Goal: Navigation & Orientation: Find specific page/section

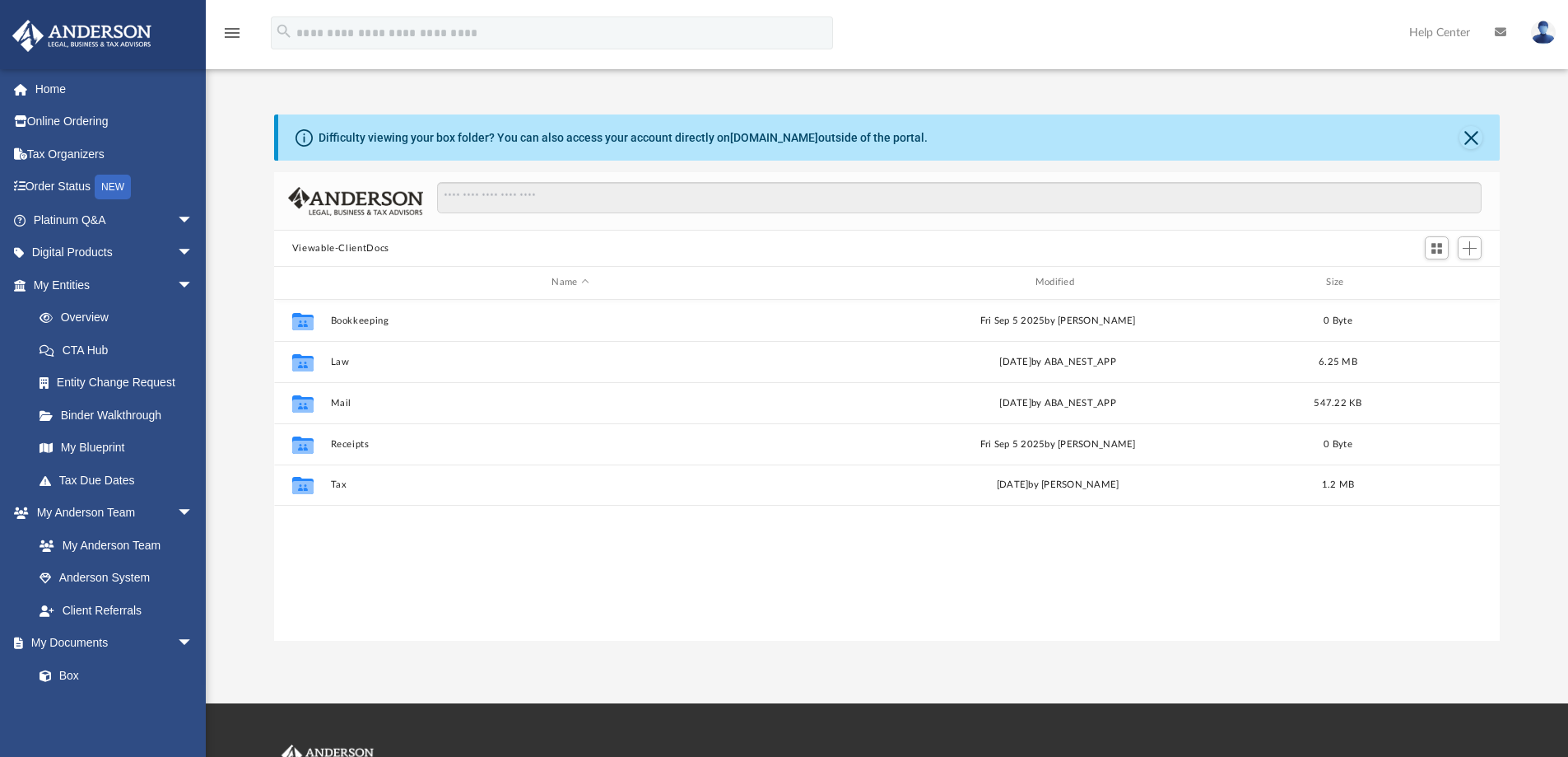
scroll to position [362, 1213]
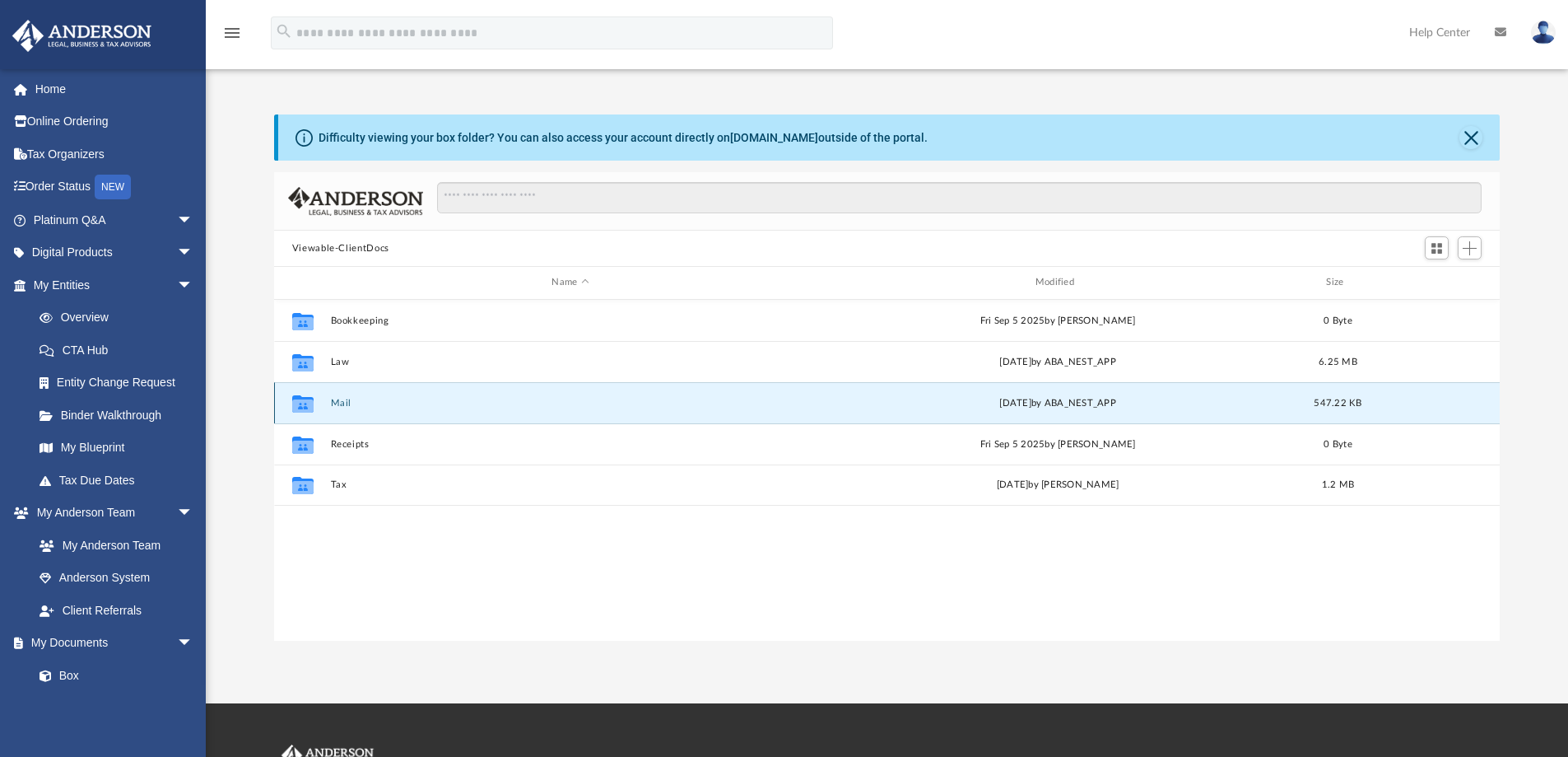
click at [344, 402] on button "Mail" at bounding box center [570, 402] width 480 height 11
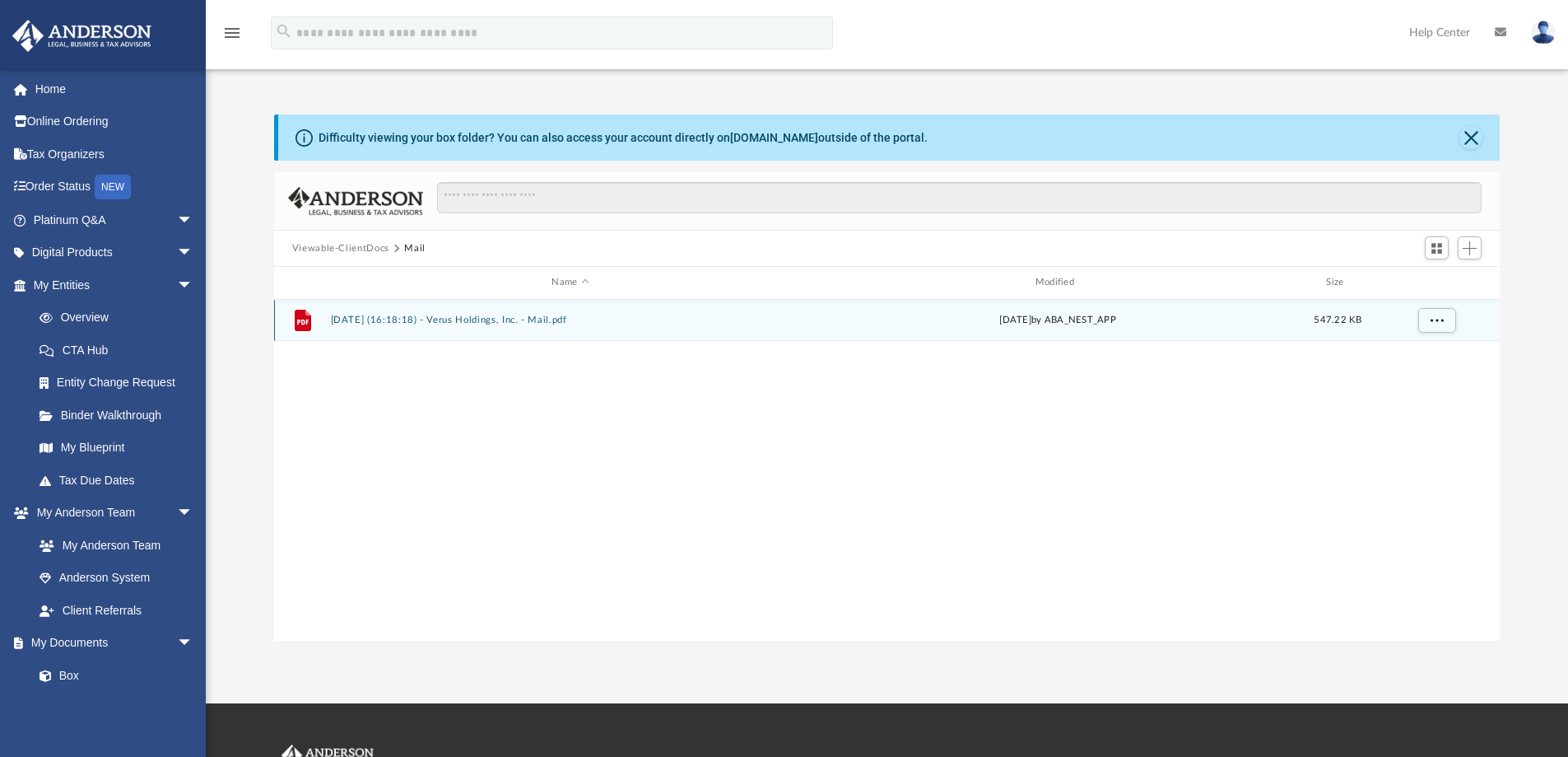
click at [481, 318] on button "2025.10.08 (16:18:18) - Verus Holdings, Inc. - Mail.pdf" at bounding box center [570, 320] width 480 height 11
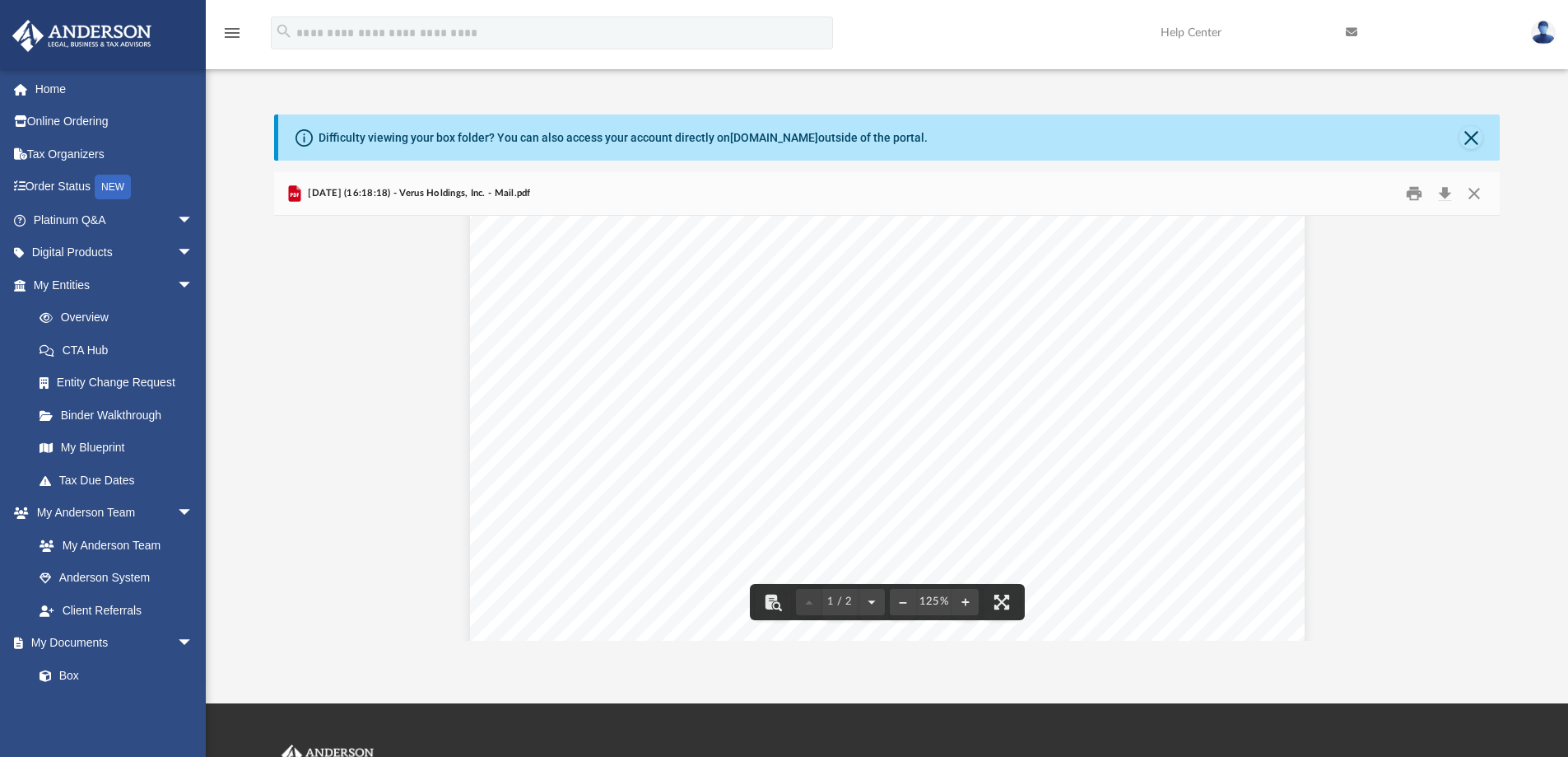
scroll to position [0, 0]
click at [1473, 192] on button "Close" at bounding box center [1475, 194] width 30 height 26
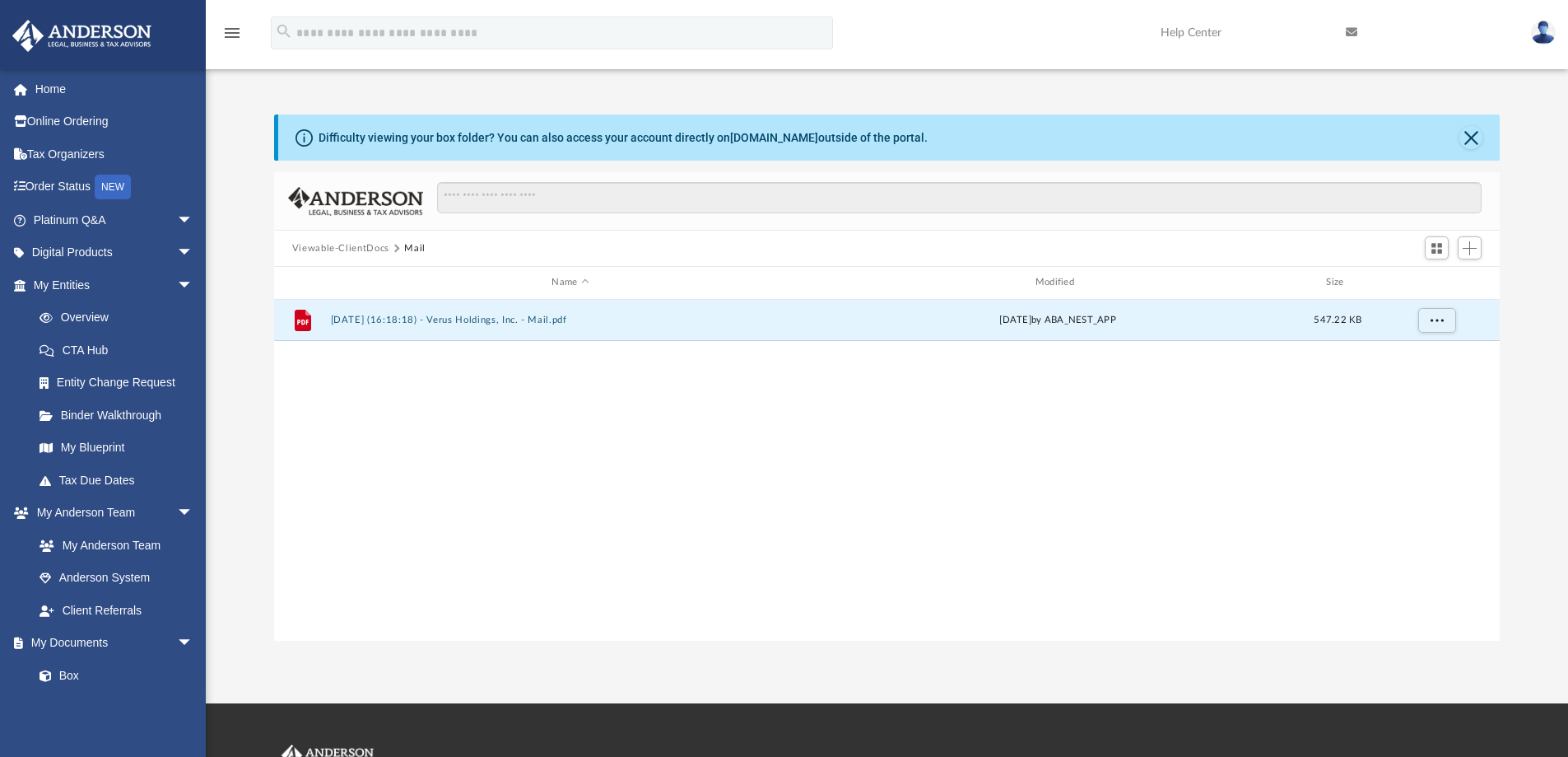
click at [320, 244] on button "Viewable-ClientDocs" at bounding box center [340, 249] width 97 height 15
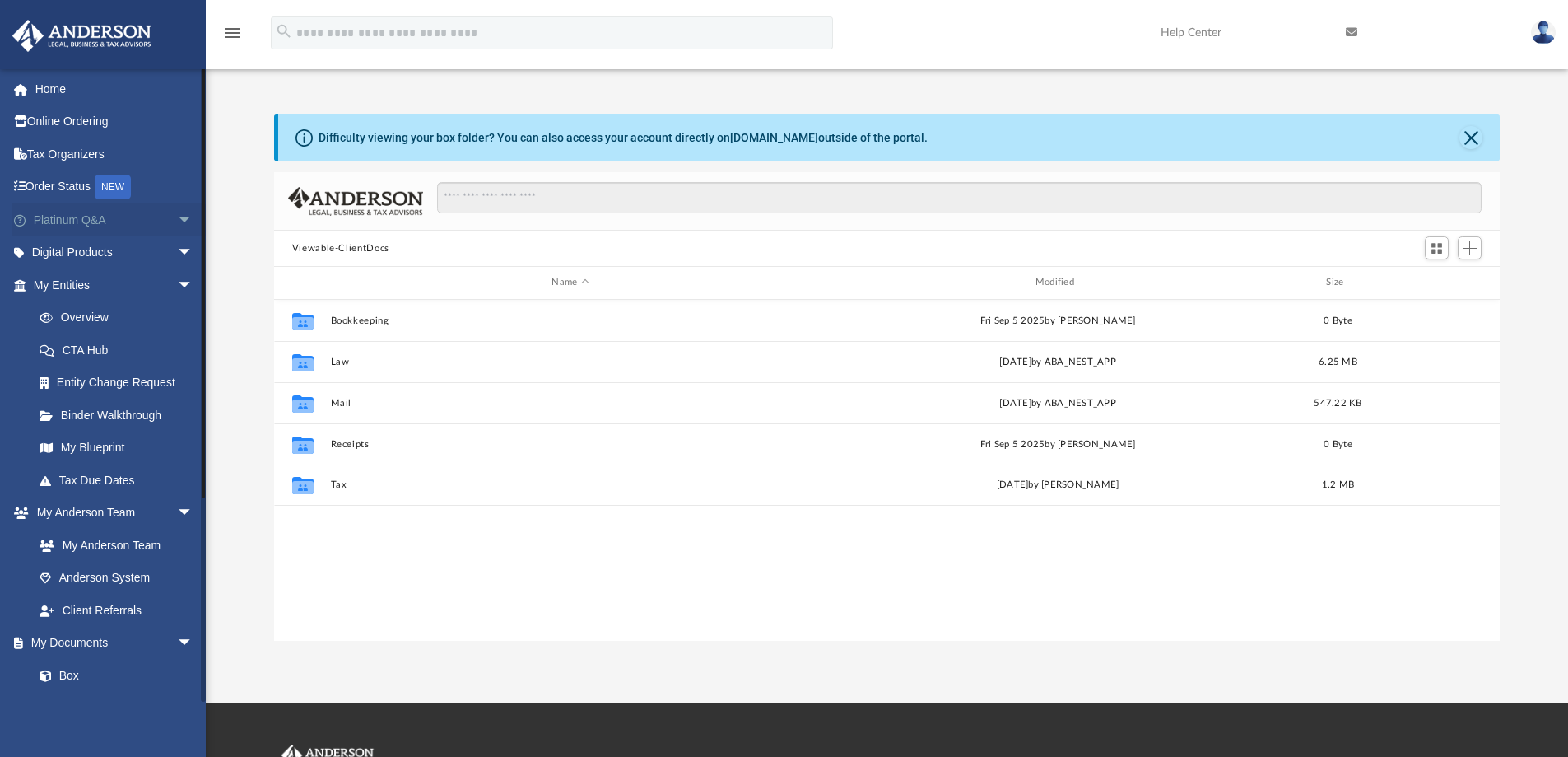
click at [177, 219] on span "arrow_drop_down" at bounding box center [193, 220] width 33 height 33
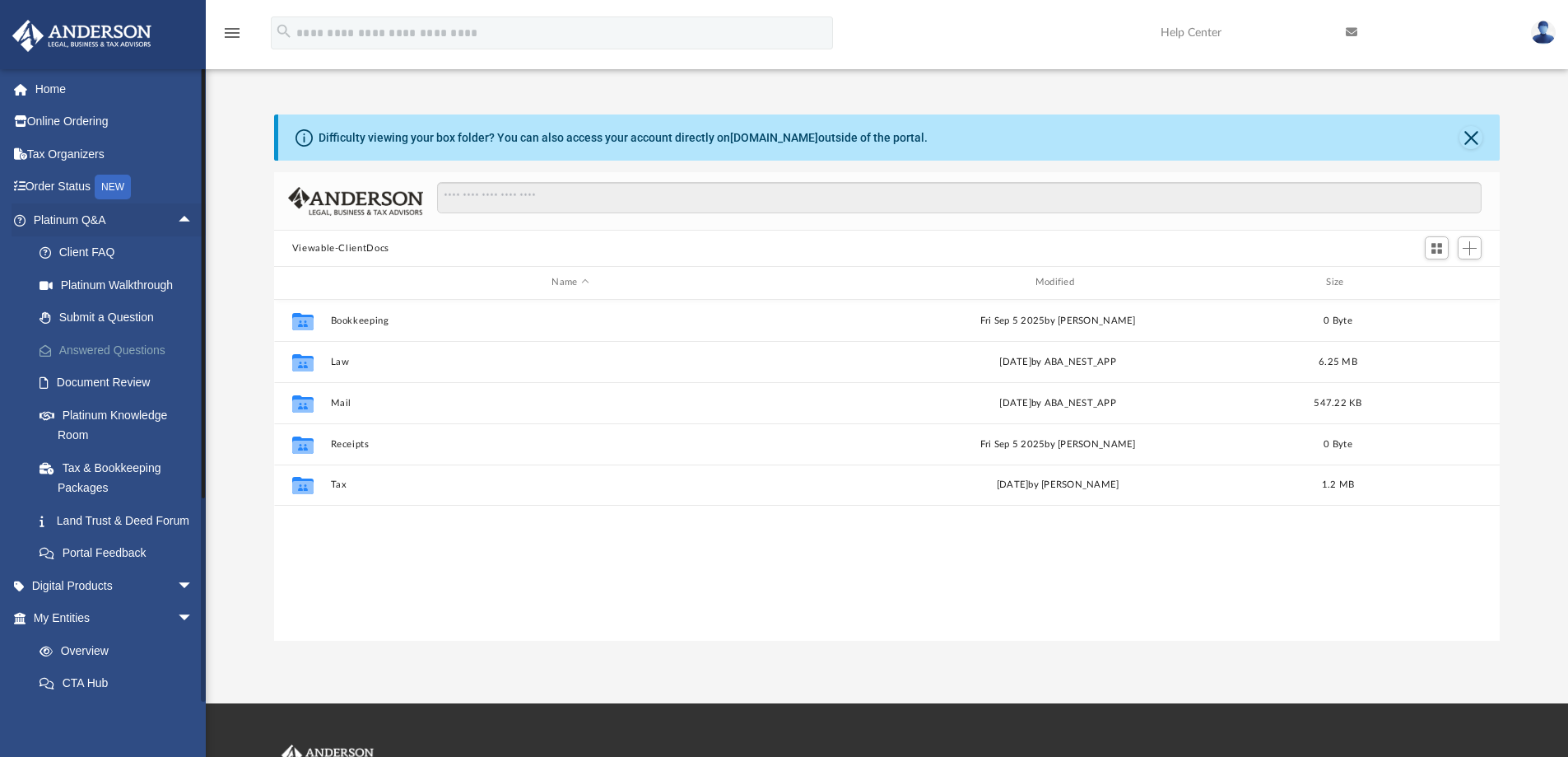
click at [125, 347] on link "Answered Questions" at bounding box center [121, 350] width 195 height 33
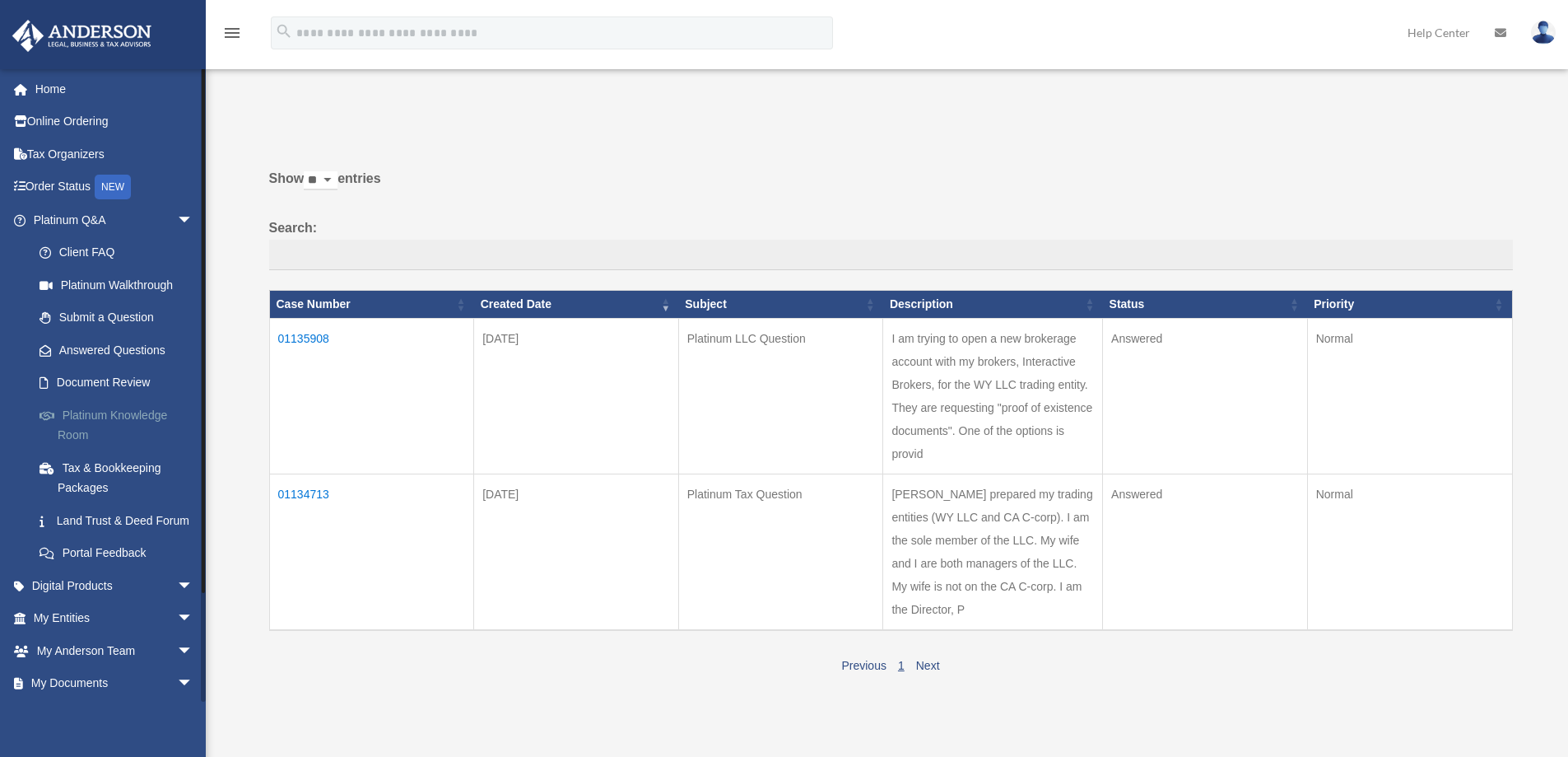
click at [101, 412] on link "Platinum Knowledge Room" at bounding box center [121, 424] width 195 height 53
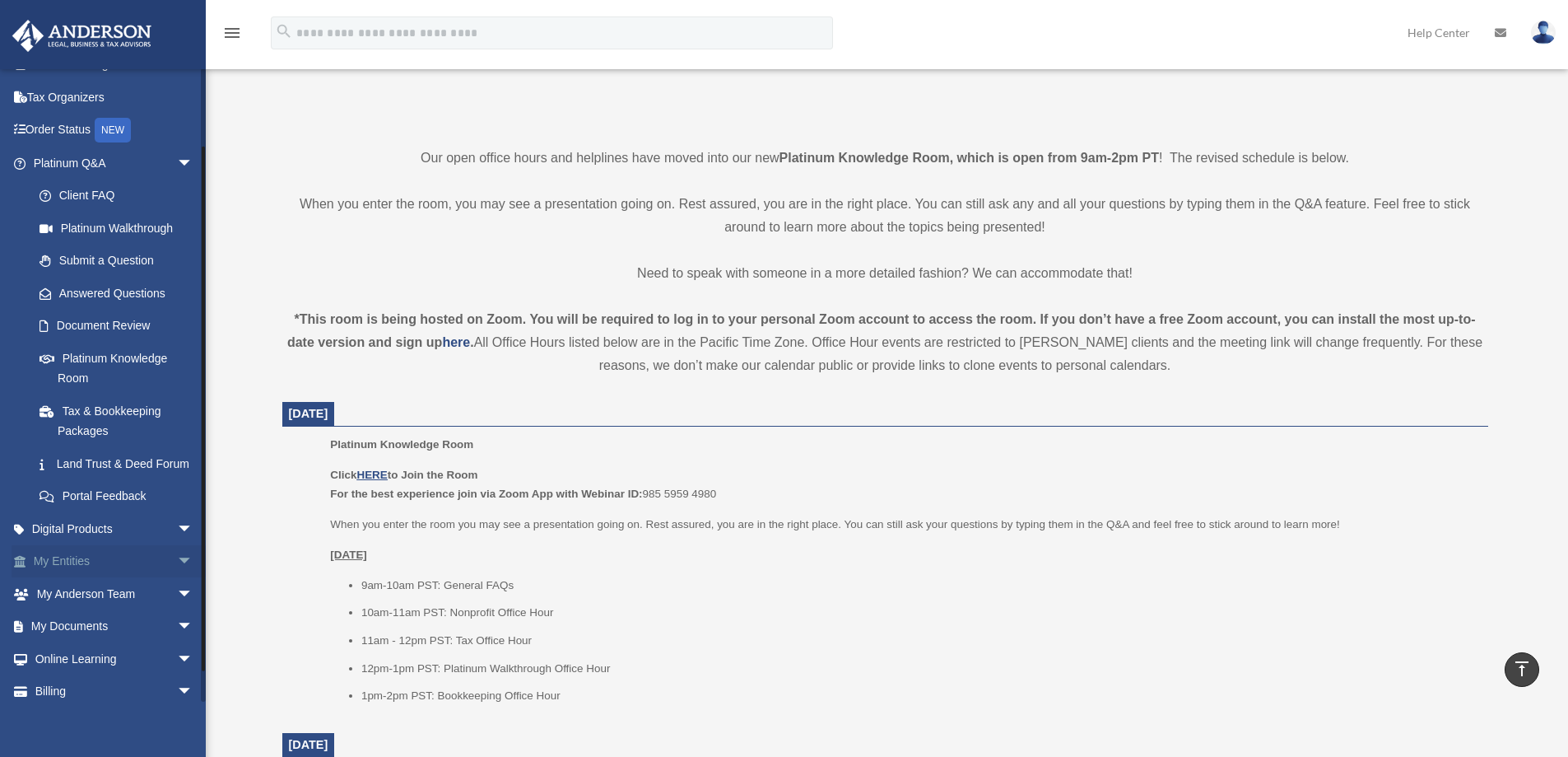
scroll to position [119, 0]
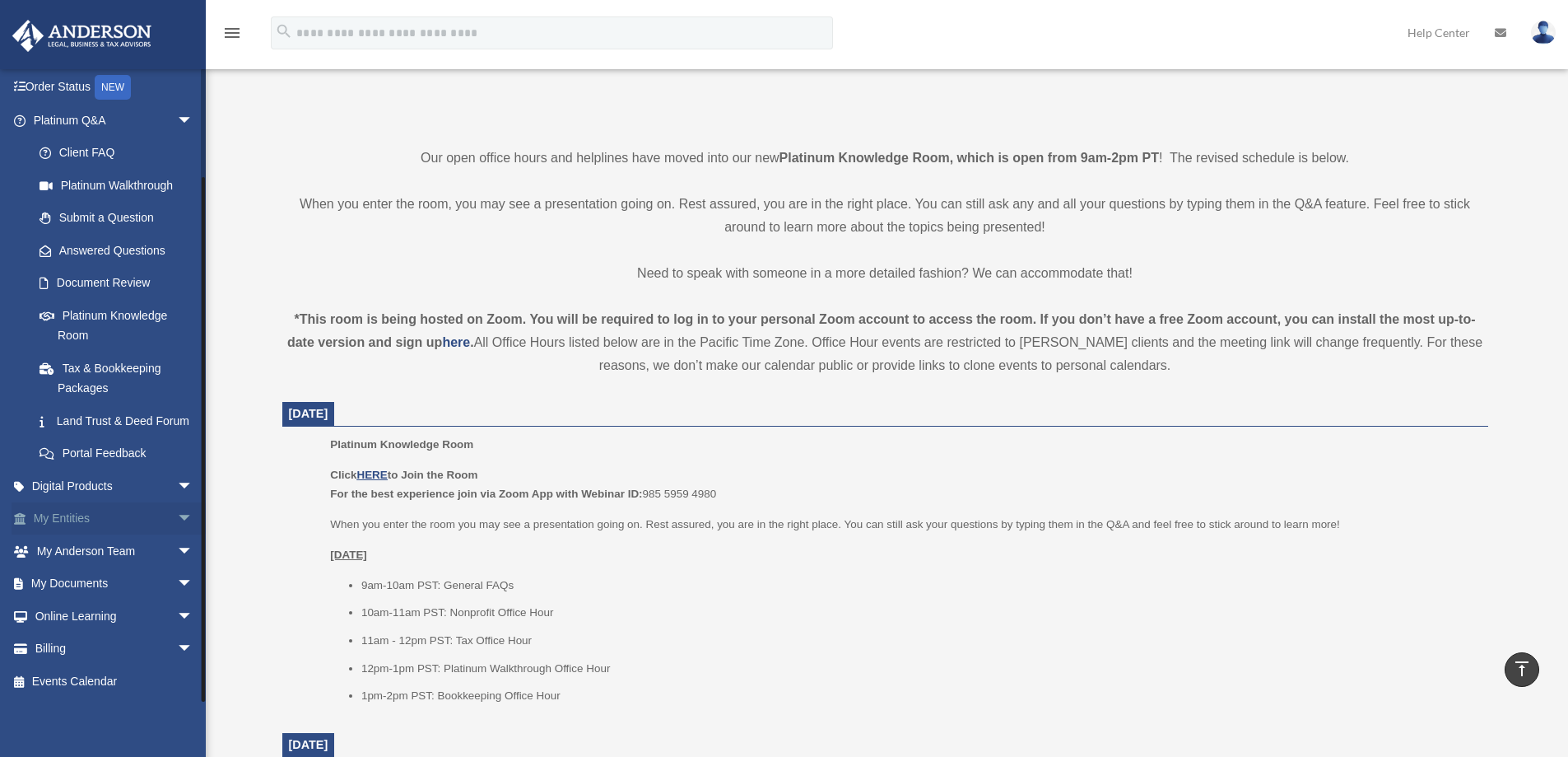
click at [177, 519] on span "arrow_drop_down" at bounding box center [193, 519] width 33 height 33
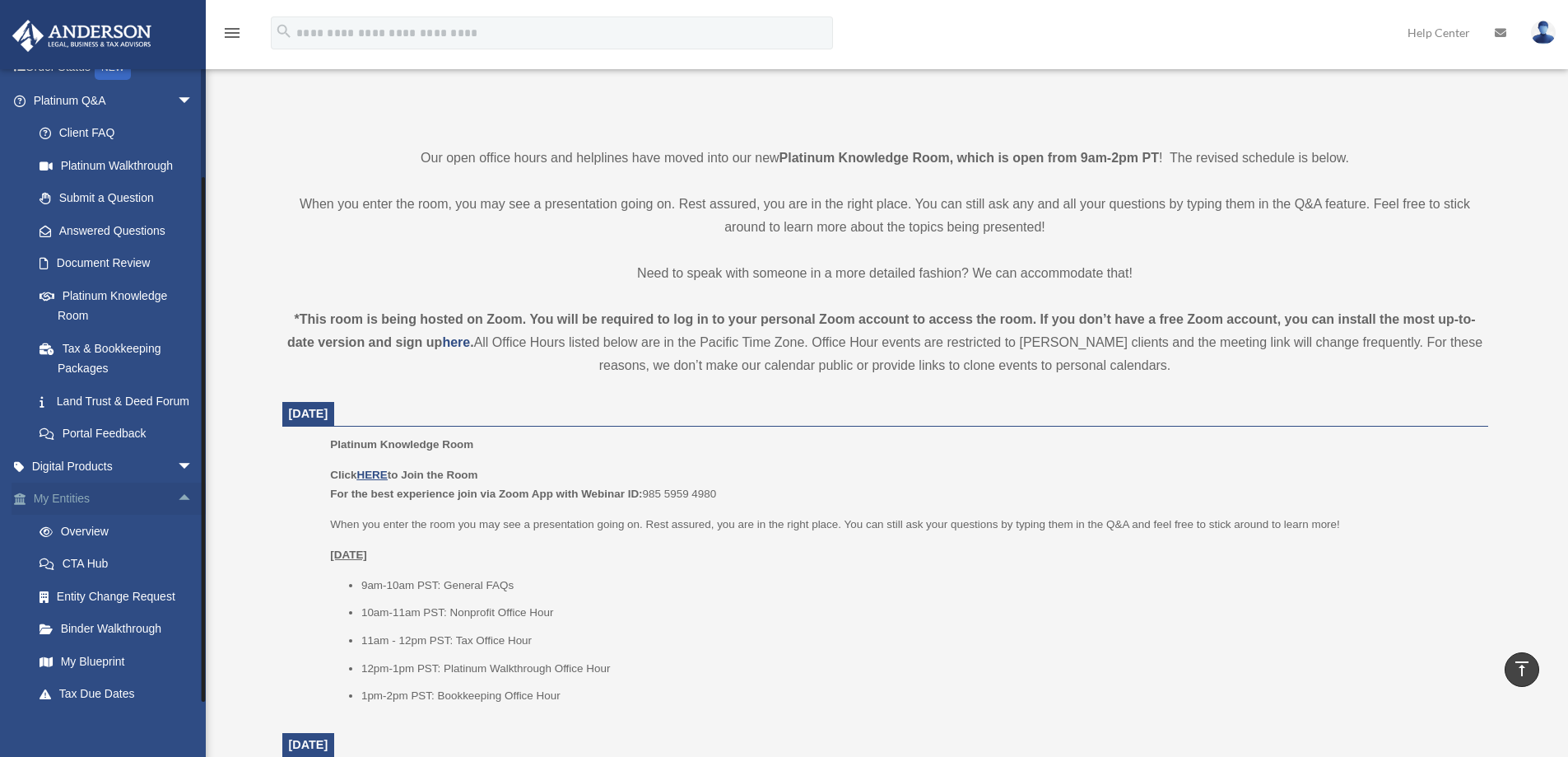
click at [177, 517] on span "arrow_drop_up" at bounding box center [193, 499] width 33 height 33
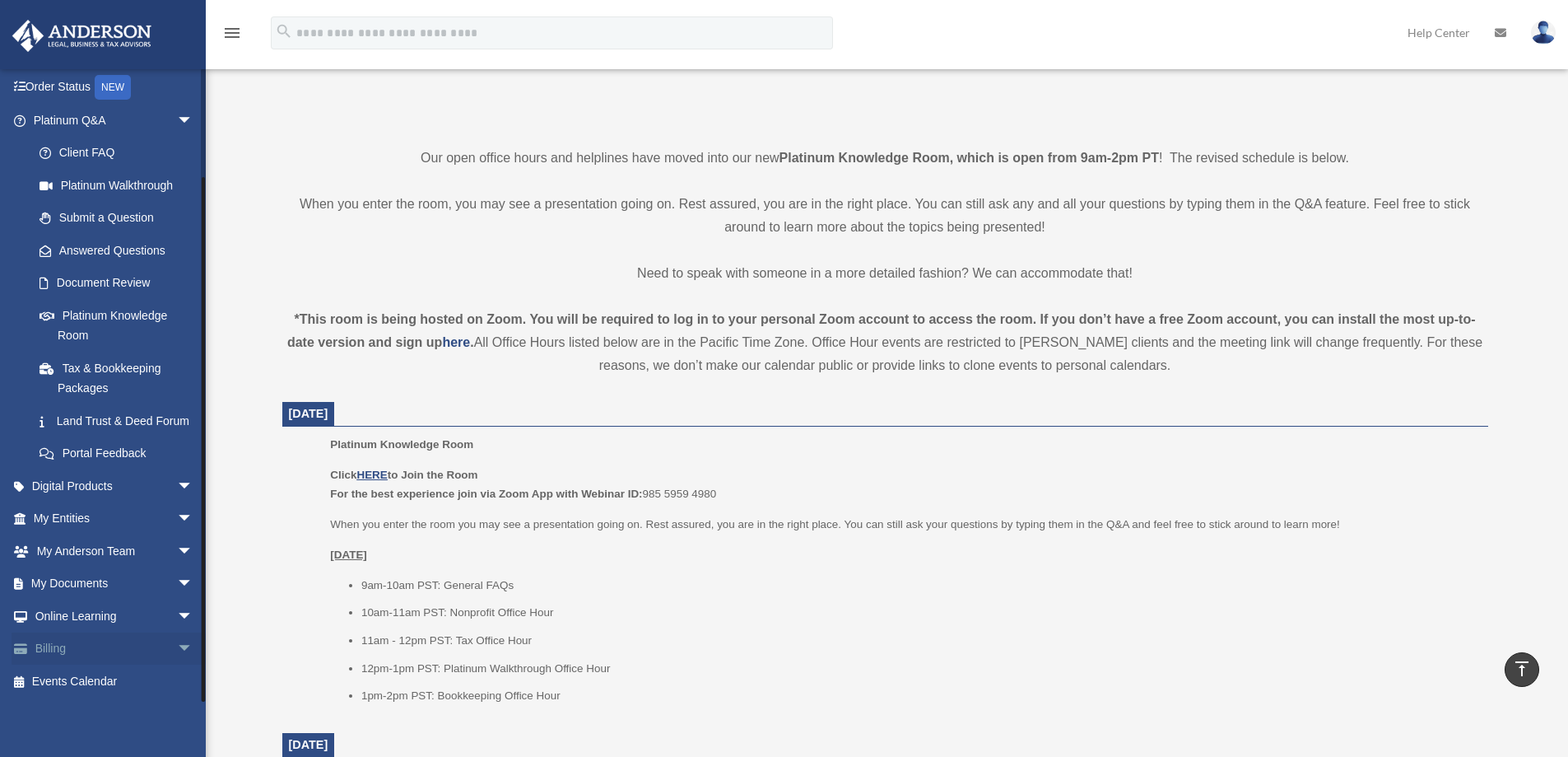
click at [177, 643] on span "arrow_drop_down" at bounding box center [193, 649] width 33 height 33
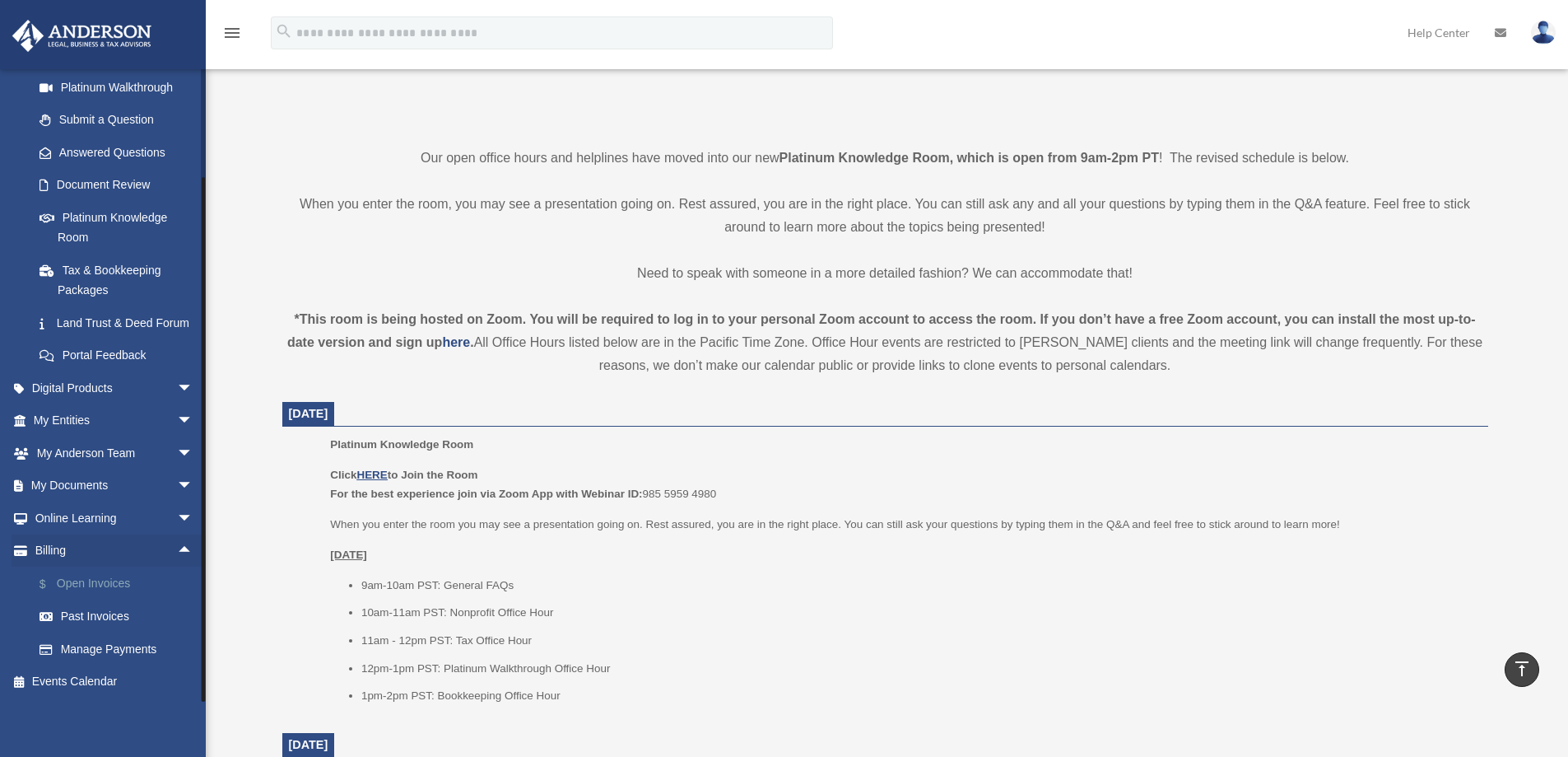
scroll to position [218, 0]
click at [116, 578] on link "$ Open Invoices" at bounding box center [121, 583] width 195 height 33
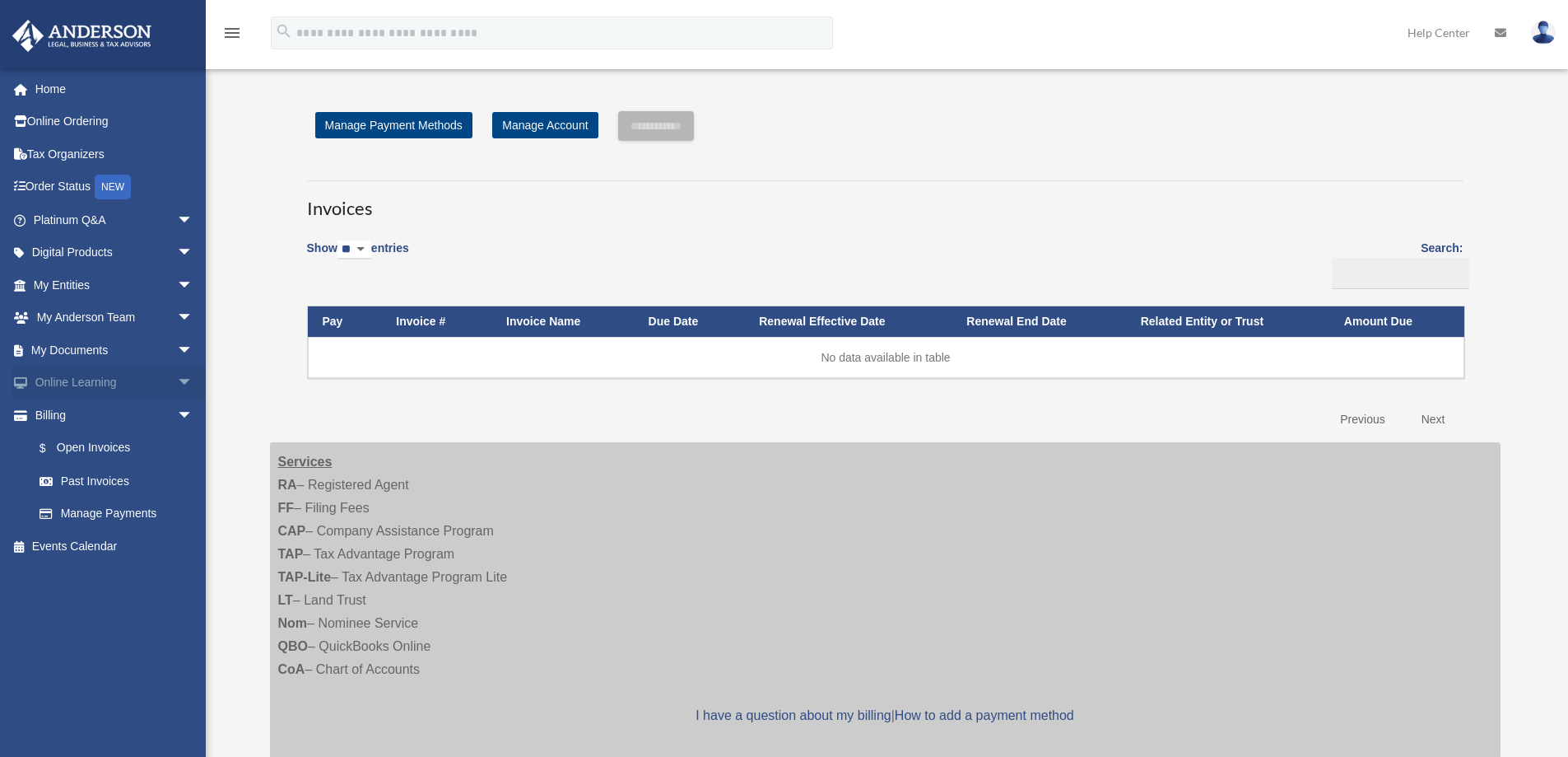
click at [177, 381] on span "arrow_drop_down" at bounding box center [193, 383] width 33 height 33
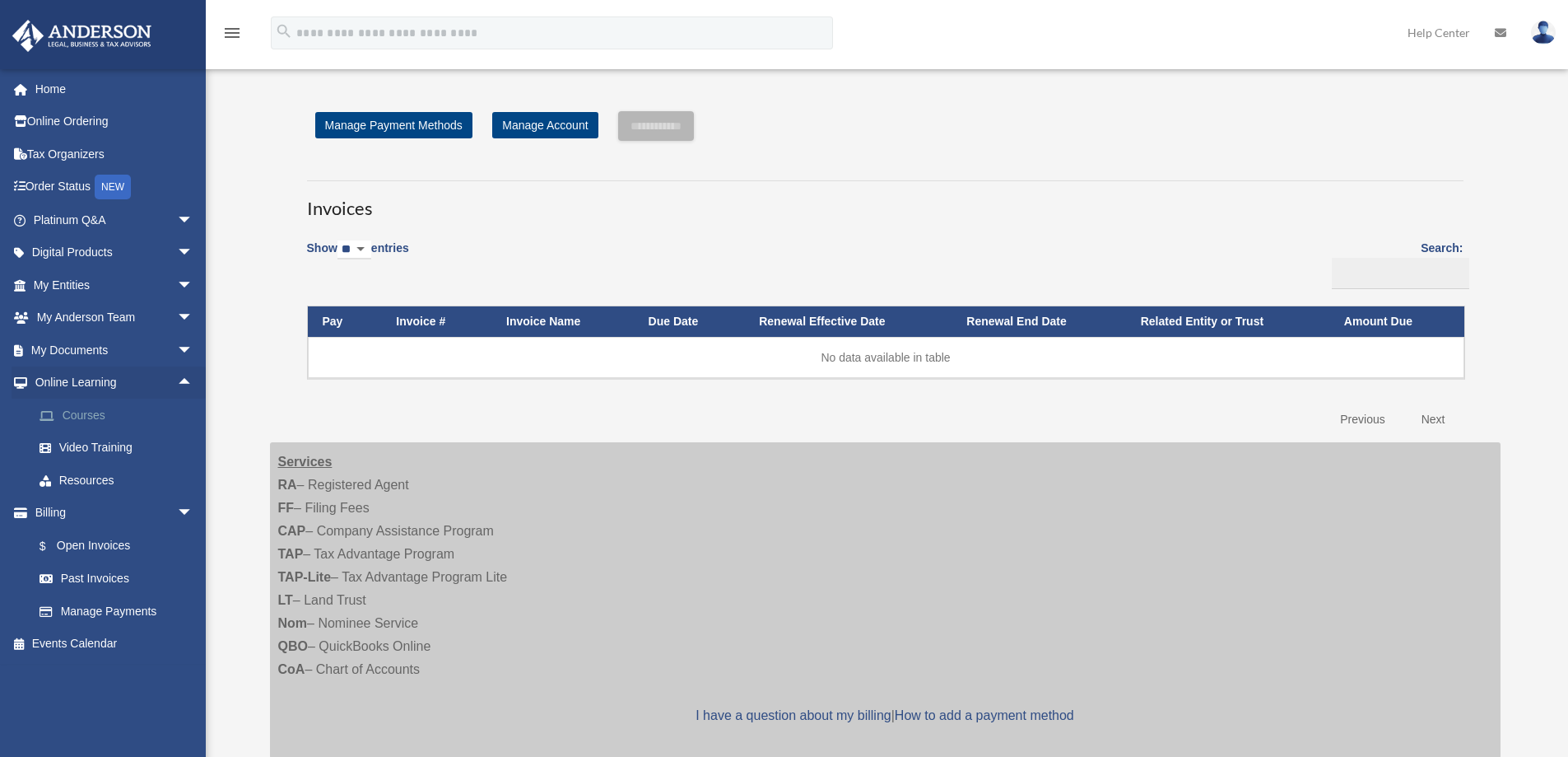
click at [101, 420] on link "Courses" at bounding box center [121, 414] width 195 height 33
